Goal: Register for event/course

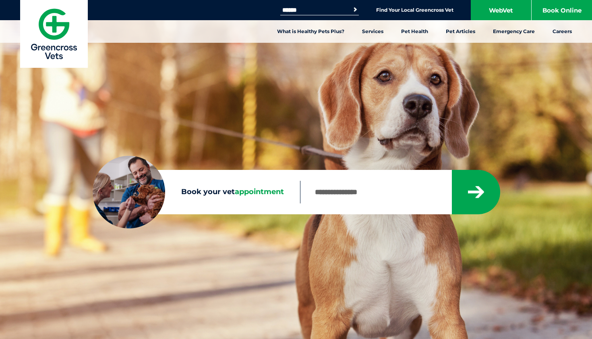
click at [329, 193] on input "Book your vet appointment" at bounding box center [375, 192] width 151 height 23
type input "****"
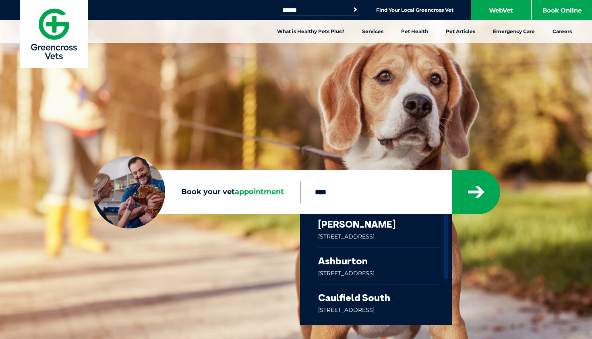
click at [380, 268] on link at bounding box center [379, 265] width 122 height 36
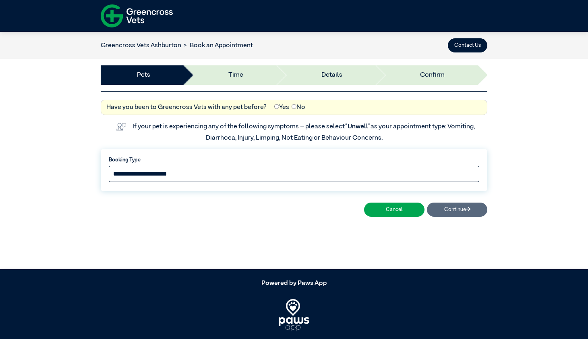
select select "*****"
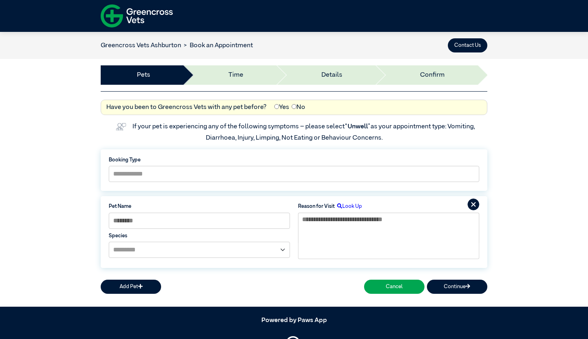
click at [133, 12] on img at bounding box center [137, 16] width 72 height 28
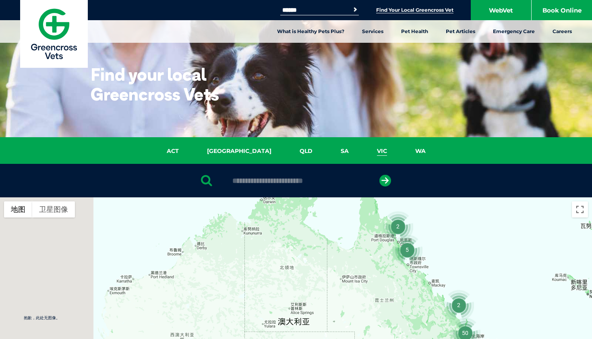
click at [363, 152] on link "VIC" at bounding box center [382, 150] width 38 height 9
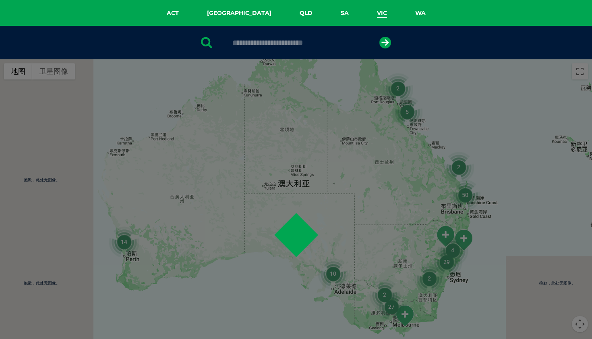
scroll to position [185, 0]
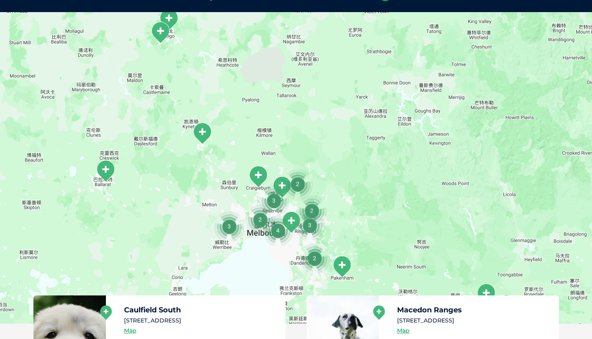
click at [356, 152] on div at bounding box center [296, 167] width 592 height 311
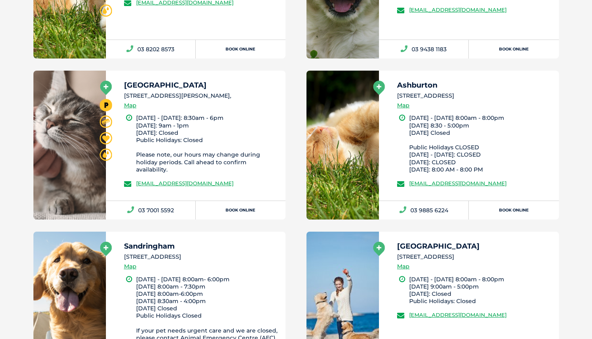
scroll to position [1165, 0]
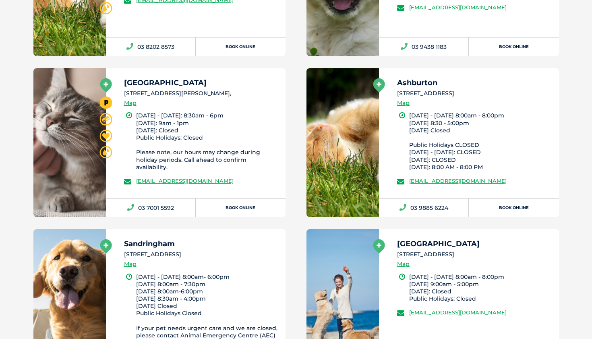
click at [461, 102] on div "Ashburton 428 Warrigal Rd, Ashburton VIC 3147 Map" at bounding box center [474, 95] width 155 height 33
click at [494, 200] on link "Book Online" at bounding box center [514, 207] width 90 height 19
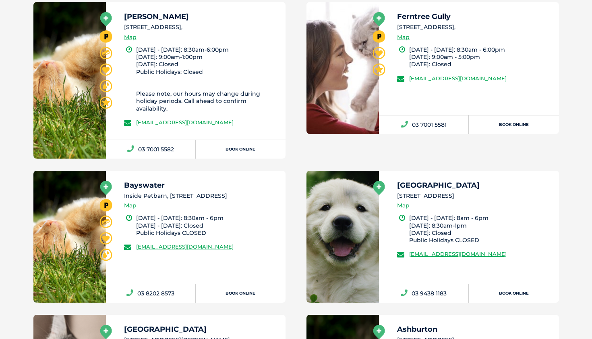
scroll to position [185, 0]
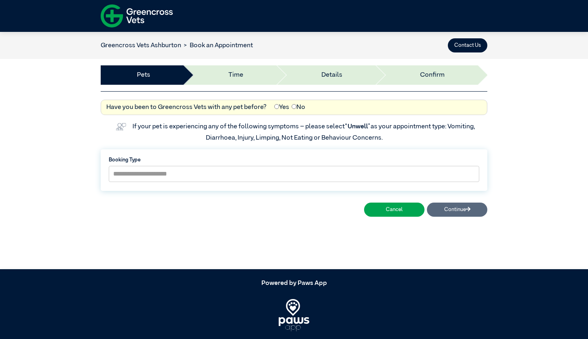
click at [454, 207] on div "Cancel Continue" at bounding box center [294, 208] width 387 height 19
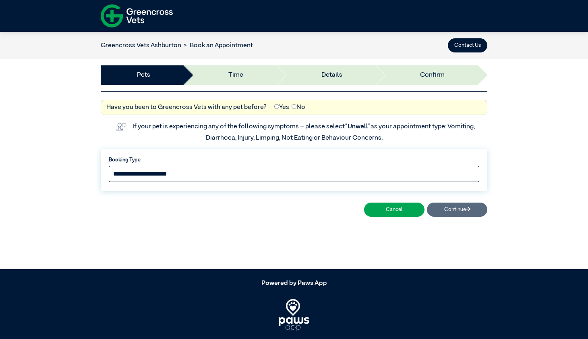
select select "*****"
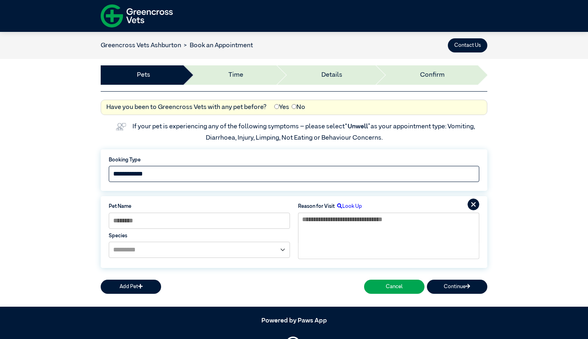
scroll to position [54, 0]
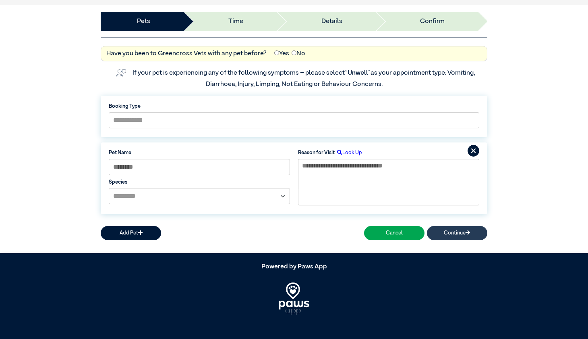
click at [456, 229] on button "Continue" at bounding box center [457, 233] width 60 height 14
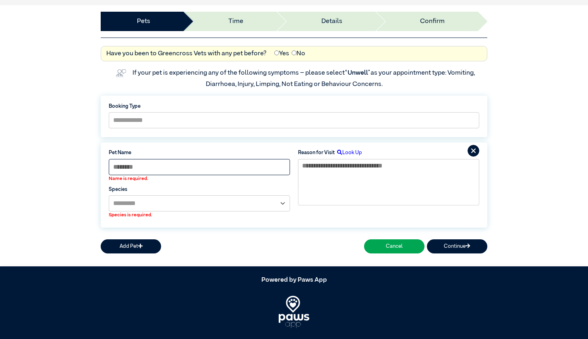
click at [225, 162] on input at bounding box center [199, 167] width 181 height 16
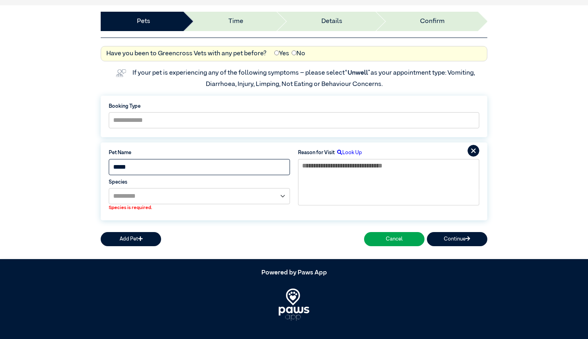
type input "*****"
select select "*****"
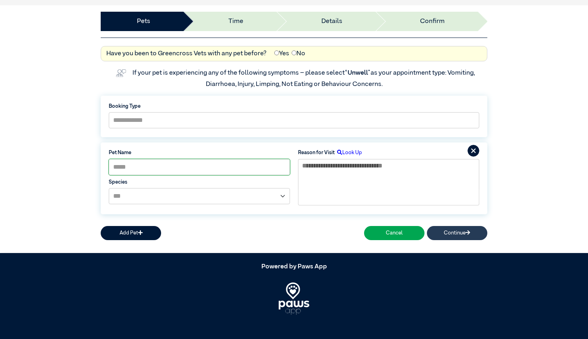
click at [486, 233] on button "Continue" at bounding box center [457, 233] width 60 height 14
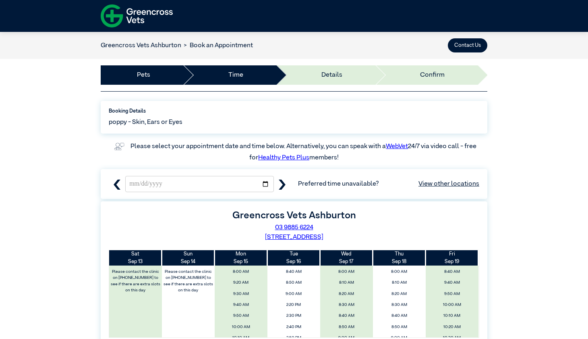
scroll to position [0, 0]
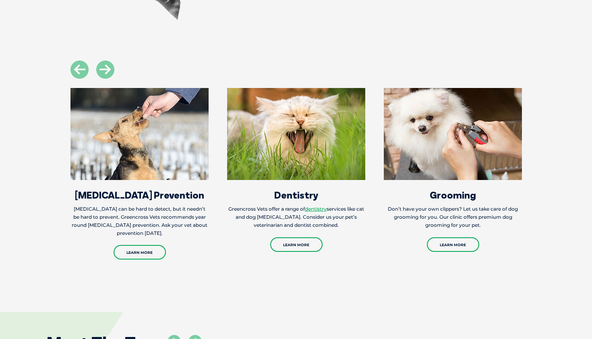
scroll to position [742, 0]
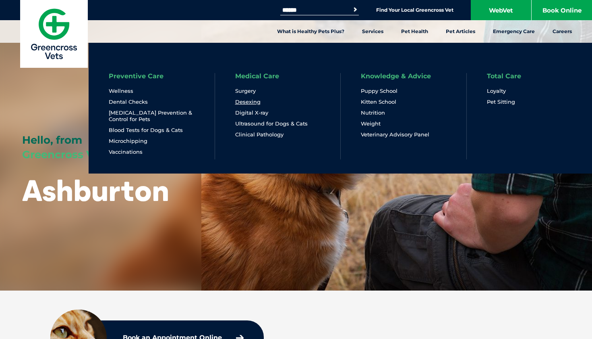
click at [241, 102] on link "Desexing" at bounding box center [247, 101] width 25 height 7
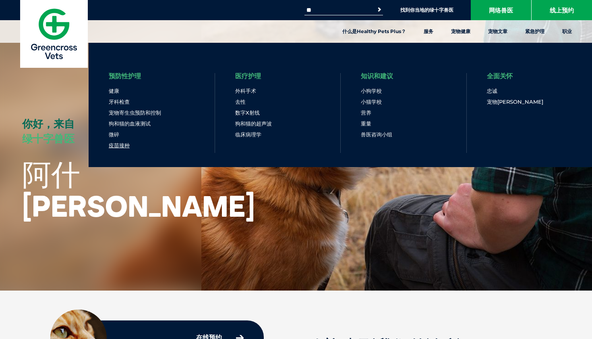
click at [123, 143] on link "疫苗接种" at bounding box center [119, 145] width 21 height 7
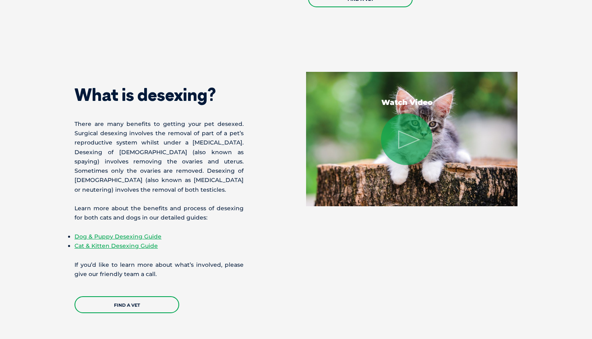
scroll to position [588, 0]
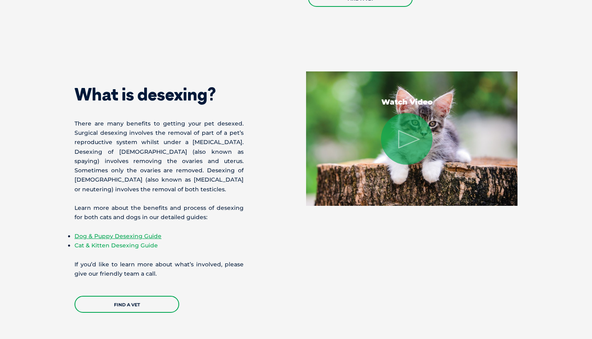
click at [108, 242] on link "Cat & Kitten Desexing Guide" at bounding box center [116, 244] width 83 height 7
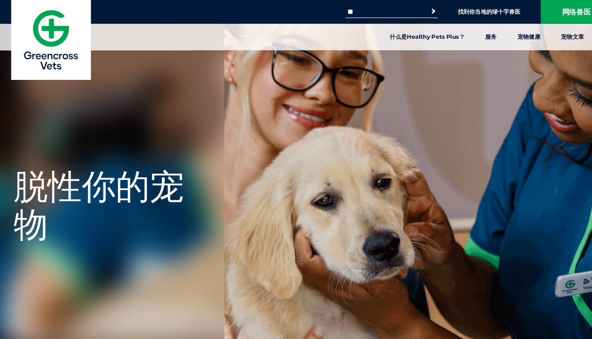
scroll to position [0, 0]
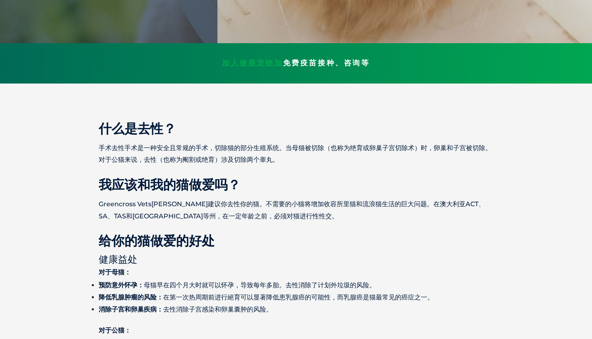
scroll to position [254, 0]
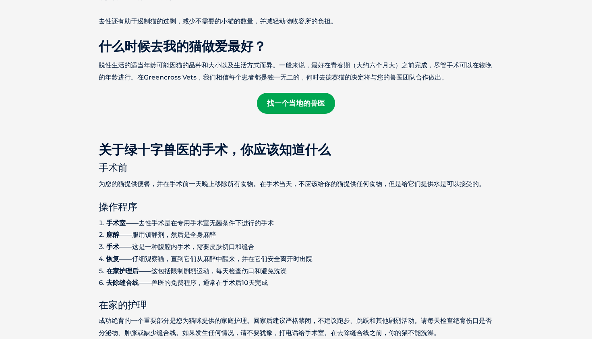
scroll to position [682, 0]
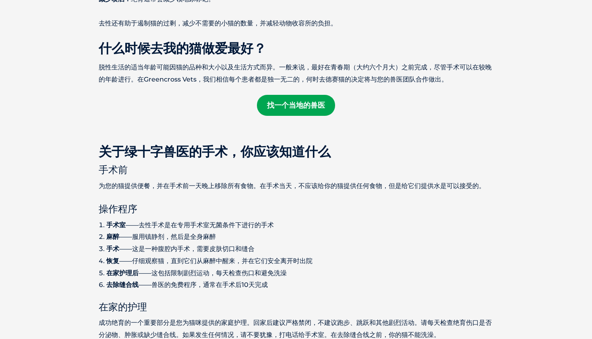
click at [294, 96] on link "找一个当地的兽医" at bounding box center [296, 105] width 78 height 21
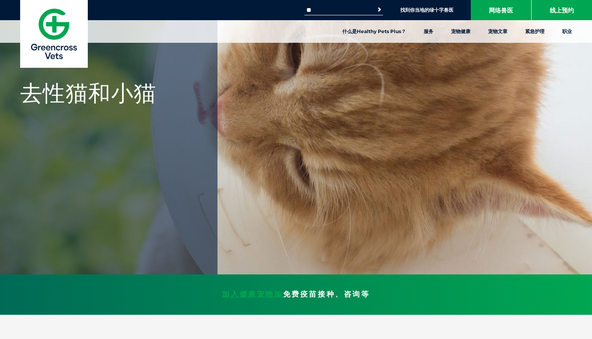
scroll to position [0, 0]
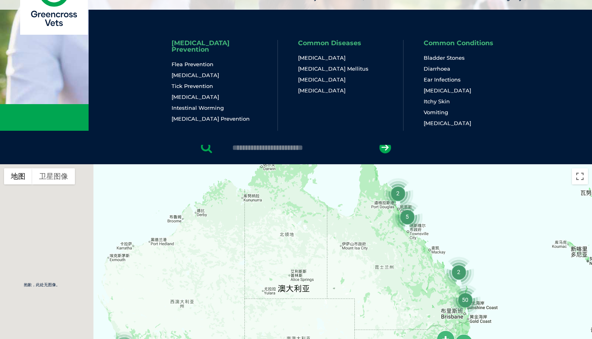
scroll to position [35, 0]
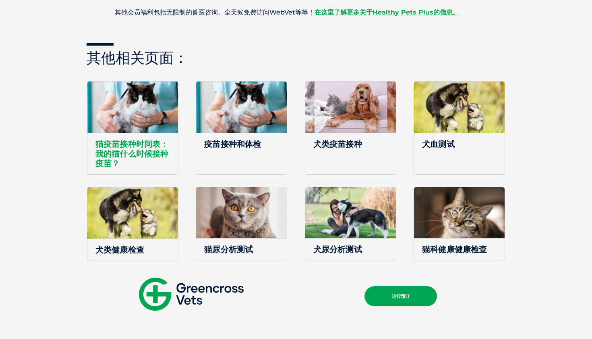
scroll to position [1080, 0]
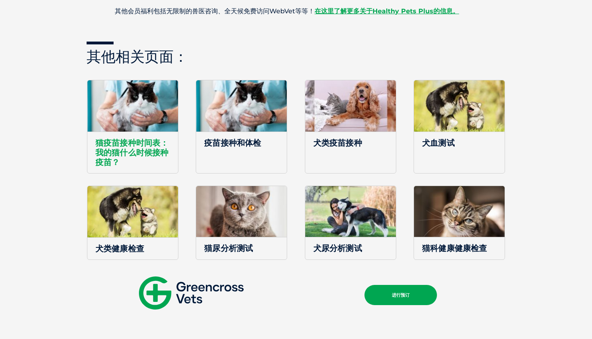
click at [150, 150] on span "猫疫苗接种时间表：我的猫什么时候接种疫苗？" at bounding box center [132, 152] width 91 height 42
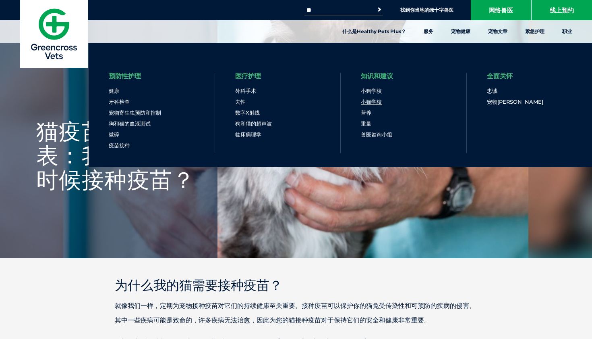
click at [369, 100] on link "小猫学校" at bounding box center [371, 101] width 21 height 7
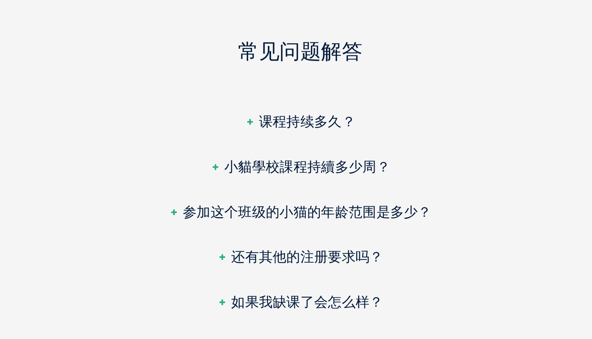
scroll to position [1248, 0]
click at [259, 229] on h3 "参加这个班级的小猫的年龄范围是多少？" at bounding box center [296, 234] width 214 height 11
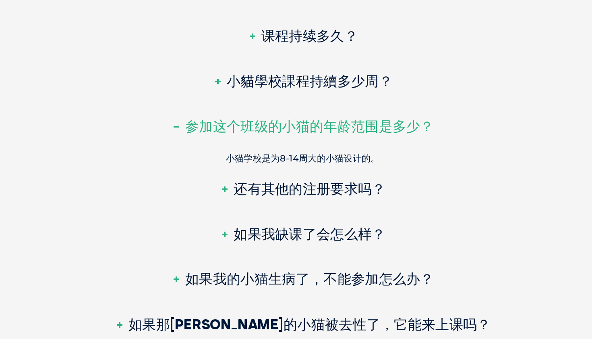
scroll to position [1327, 0]
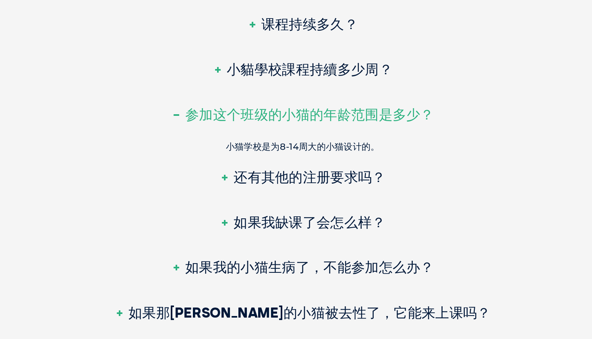
click at [262, 238] on h3 "如果我缺课了会怎么样？" at bounding box center [295, 243] width 135 height 11
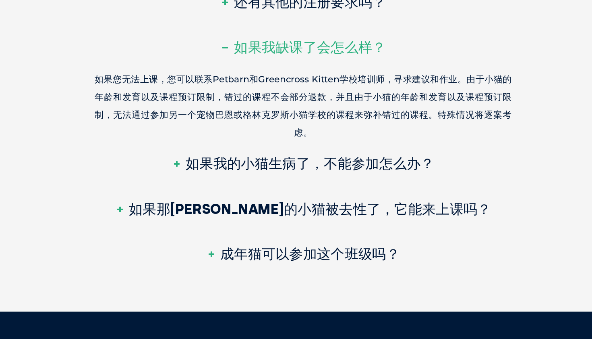
scroll to position [1455, 0]
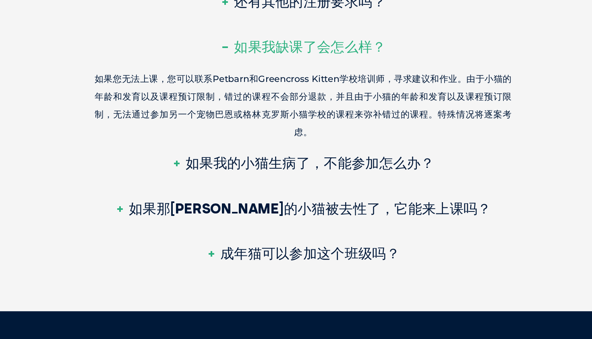
click at [260, 263] on h3 "成年猫可以参加这个班级吗？" at bounding box center [296, 268] width 158 height 11
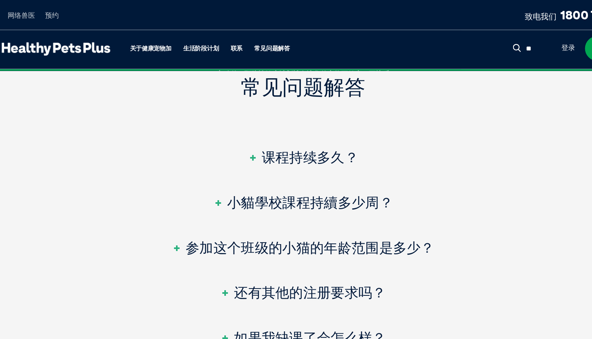
scroll to position [1278, 0]
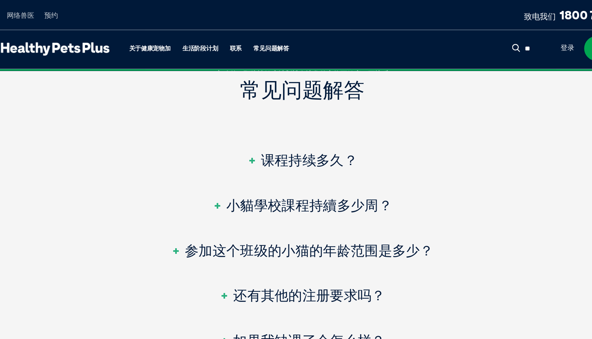
click at [261, 127] on h3 "课程持续多久？" at bounding box center [296, 130] width 90 height 11
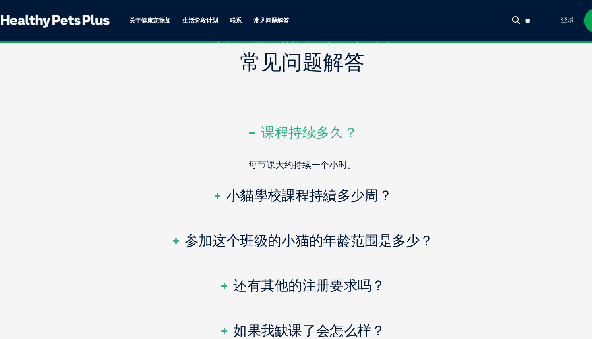
click at [258, 176] on h3 "小貓學校課程持續多少周？" at bounding box center [296, 181] width 147 height 11
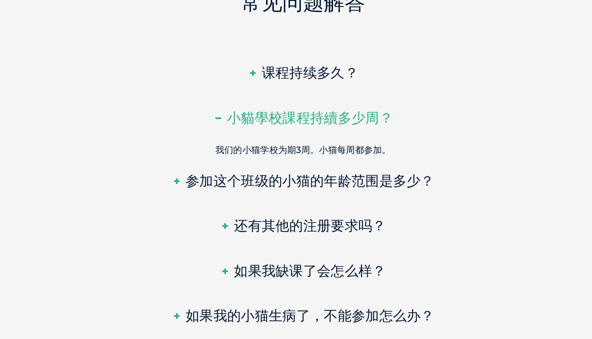
scroll to position [1288, 0]
click at [256, 240] on h3 "还有其他的注册要求吗？" at bounding box center [295, 245] width 135 height 11
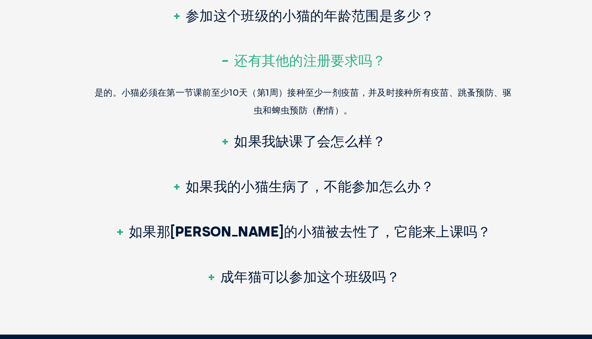
scroll to position [1410, 0]
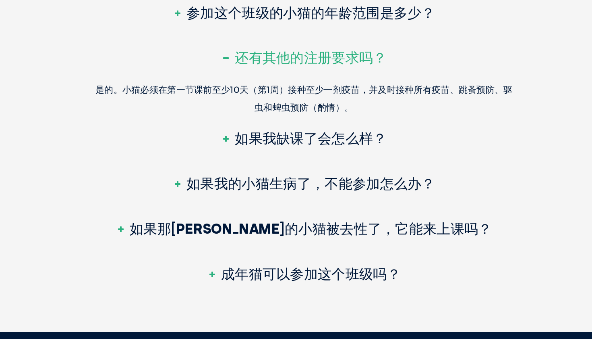
click at [265, 206] on h3 "如果我的小猫生病了，不能参加怎么办？" at bounding box center [296, 211] width 214 height 11
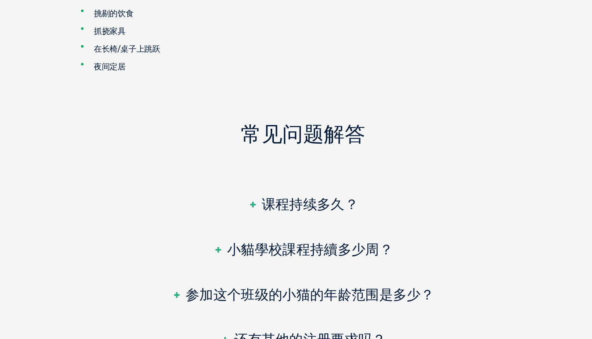
scroll to position [1186, 0]
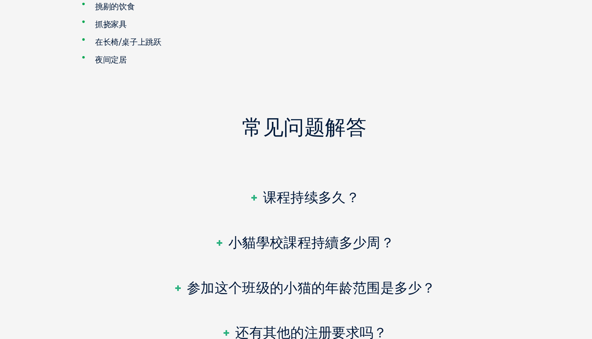
click at [253, 217] on h3 "课程持续多久？" at bounding box center [296, 222] width 90 height 11
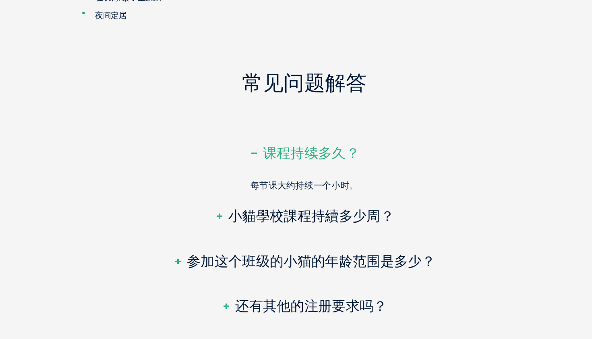
scroll to position [1223, 0]
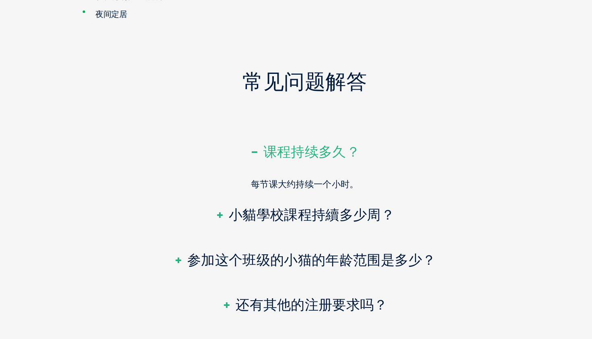
click at [251, 232] on h3 "小貓學校課程持續多少周？" at bounding box center [296, 237] width 147 height 11
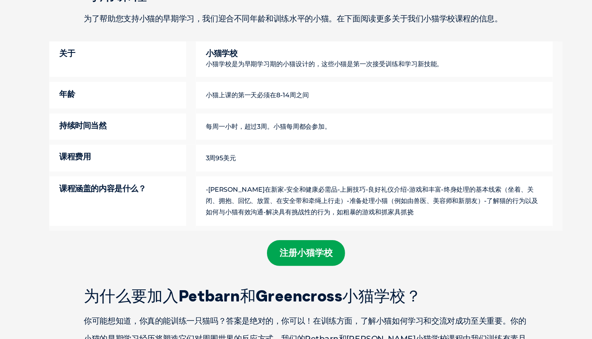
scroll to position [392, 0]
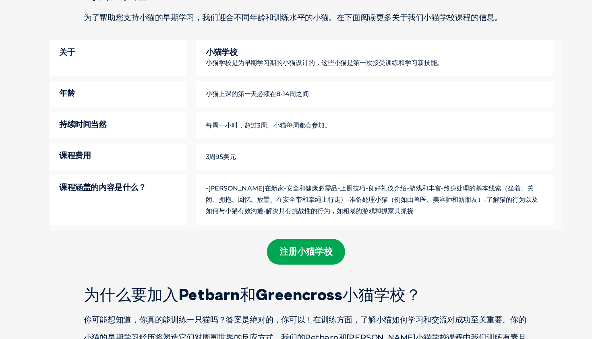
click at [264, 257] on link "注册小猫学校" at bounding box center [296, 267] width 64 height 21
